Goal: Task Accomplishment & Management: Use online tool/utility

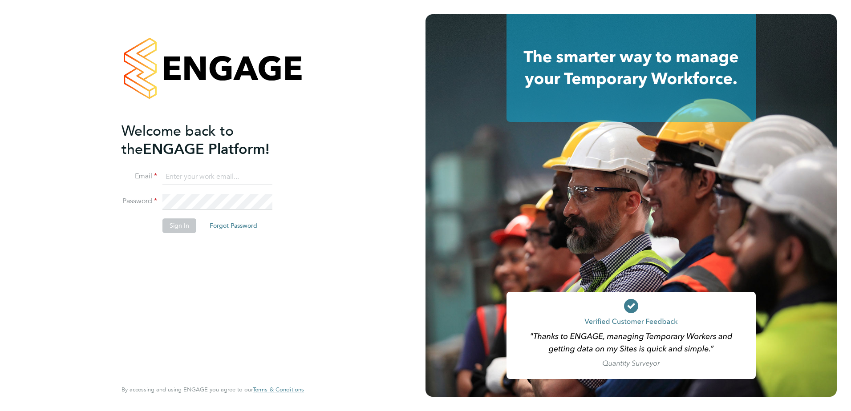
type input "gavin.cronje@vistry.co.uk"
click at [176, 225] on button "Sign In" at bounding box center [179, 225] width 34 height 14
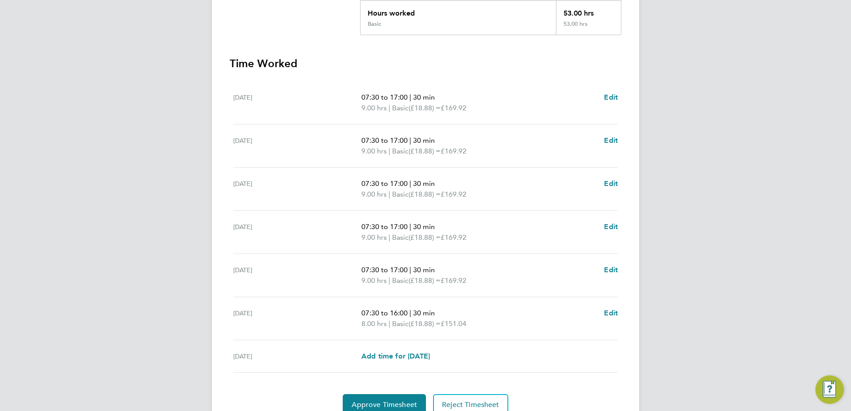
scroll to position [250, 0]
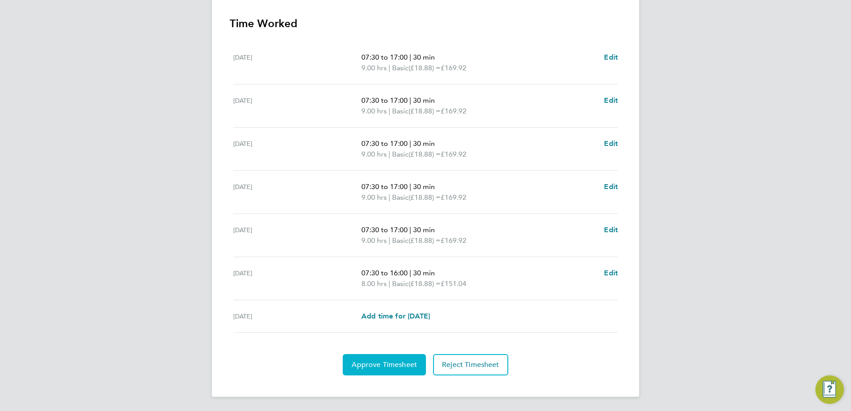
click at [388, 369] on span "Approve Timesheet" at bounding box center [384, 364] width 65 height 9
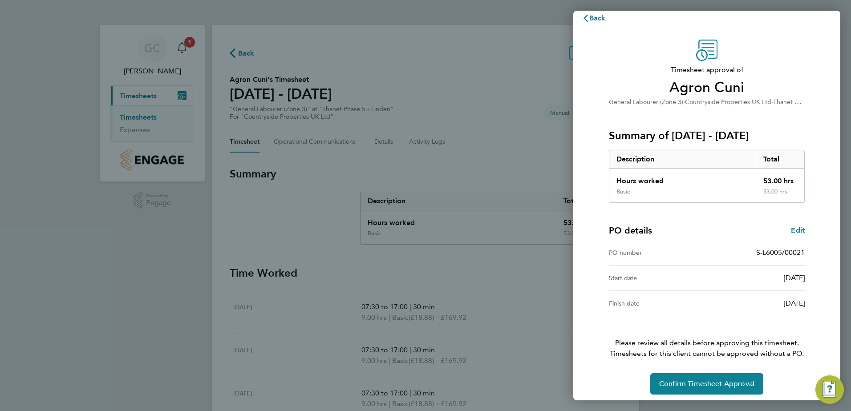
scroll to position [15, 0]
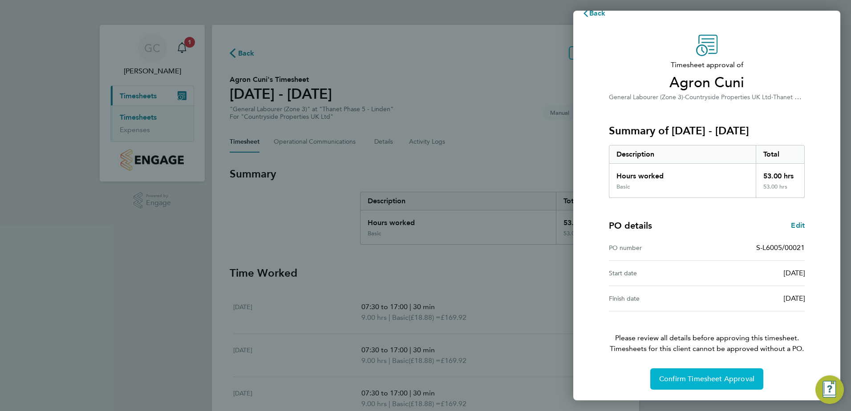
click at [708, 380] on span "Confirm Timesheet Approval" at bounding box center [706, 379] width 95 height 9
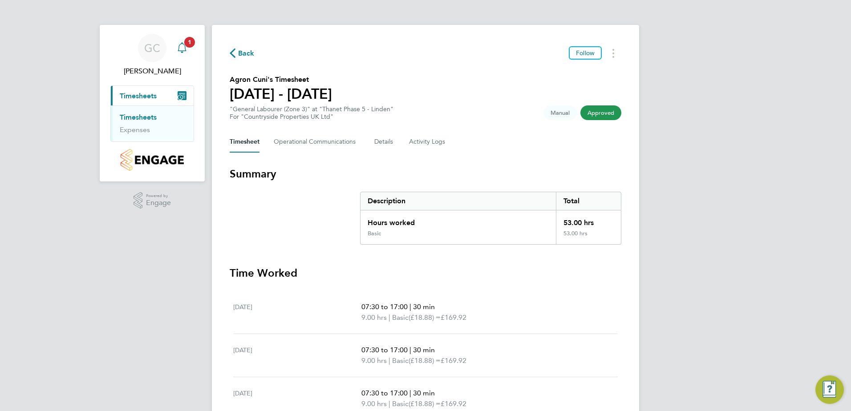
click at [189, 41] on span "1" at bounding box center [189, 42] width 11 height 11
